Goal: Find specific page/section: Find specific page/section

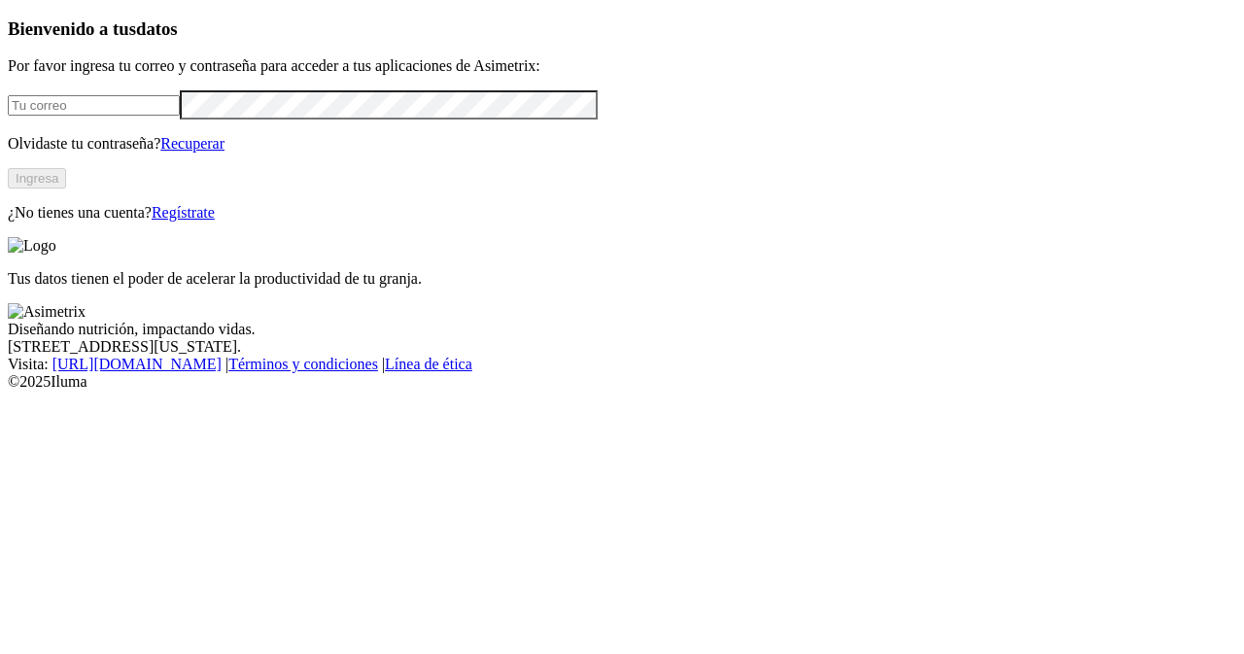
type input "[EMAIL_ADDRESS][PERSON_NAME][DOMAIN_NAME]"
click at [66, 188] on button "Ingresa" at bounding box center [37, 178] width 58 height 20
